Goal: Task Accomplishment & Management: Use online tool/utility

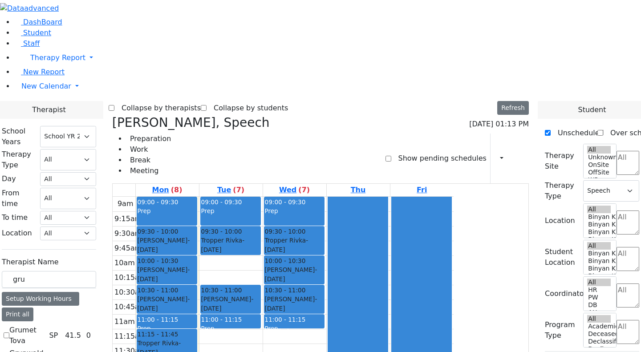
select select "212"
select select "3"
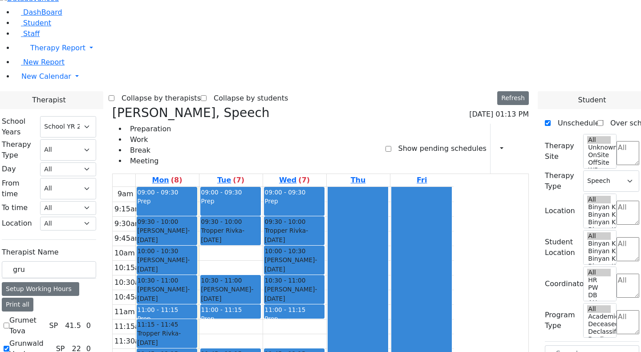
scroll to position [10, 0]
drag, startPoint x: 136, startPoint y: 147, endPoint x: 90, endPoint y: 143, distance: 46.4
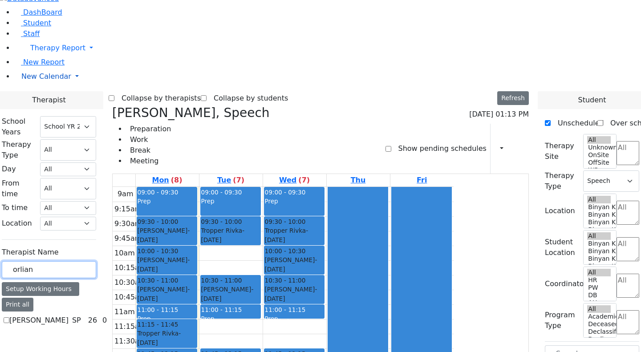
type input "orlian"
click at [69, 315] on label "Orlian Aviva" at bounding box center [38, 320] width 59 height 11
click at [9, 317] on input "Orlian Aviva" at bounding box center [7, 320] width 6 height 6
checkbox input "true"
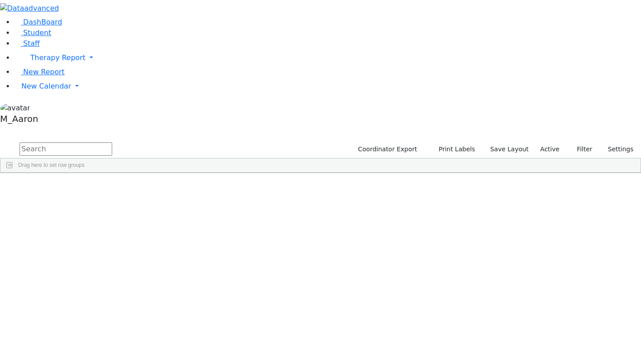
click at [112, 142] on input "text" at bounding box center [66, 148] width 93 height 13
type input "orlian"
click at [0, 141] on button "submit" at bounding box center [8, 149] width 17 height 17
click at [54, 90] on span "New Calendar" at bounding box center [46, 86] width 50 height 8
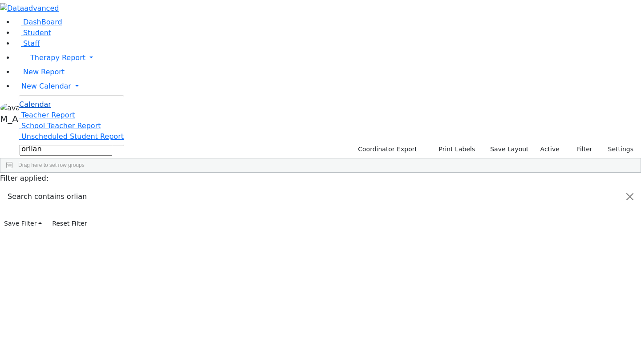
click at [39, 109] on span "Calendar" at bounding box center [35, 104] width 32 height 8
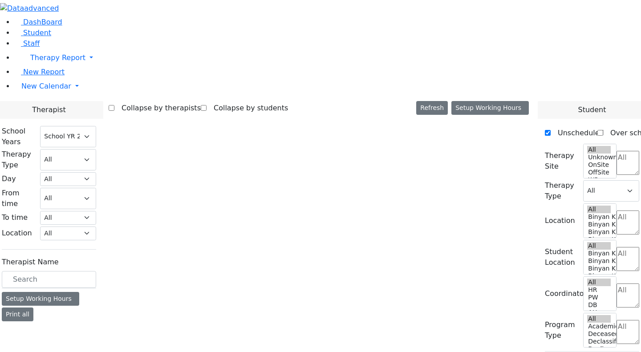
select select "212"
select select "3"
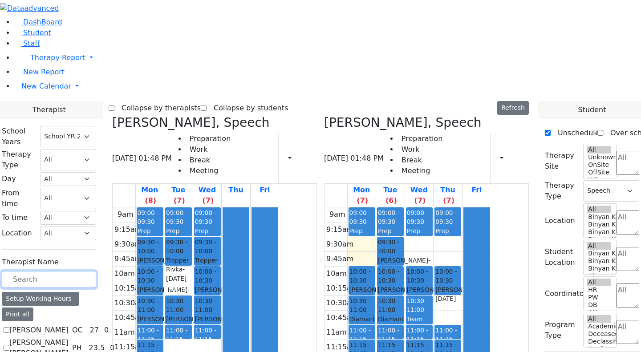
click at [96, 271] on input "text" at bounding box center [49, 279] width 94 height 17
click at [198, 115] on div "Grunwald Varda, Speech 09/01/2025 01:48 PM Preparation Work Break Meeting Print…" at bounding box center [215, 299] width 212 height 369
click at [112, 115] on icon at bounding box center [112, 122] width 0 height 15
checkbox input "false"
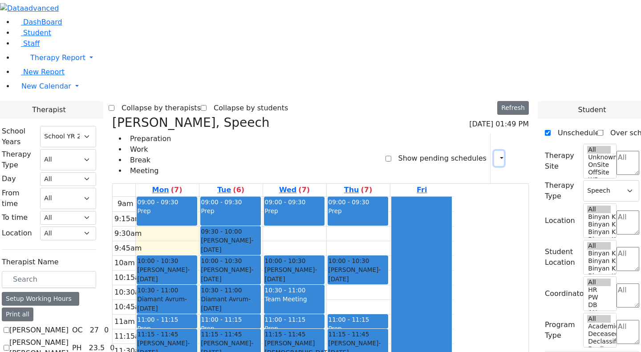
click at [496, 154] on icon "button" at bounding box center [496, 158] width 0 height 8
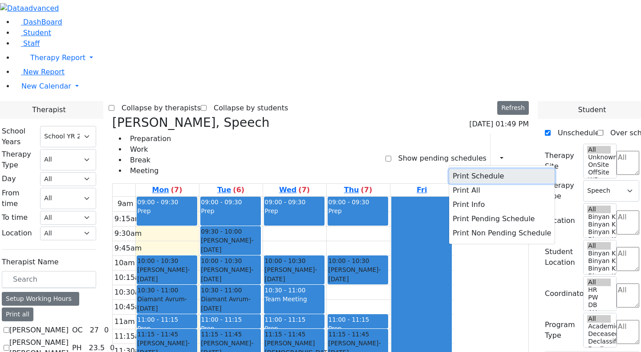
click at [465, 169] on button "Print Schedule" at bounding box center [501, 176] width 105 height 14
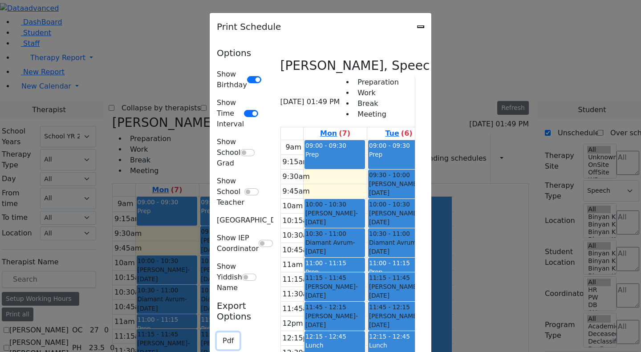
click at [217, 332] on button "Pdf" at bounding box center [228, 340] width 23 height 17
